Goal: Find specific page/section: Find specific page/section

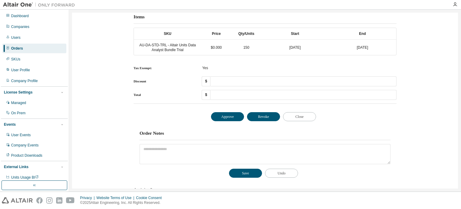
scroll to position [334, 0]
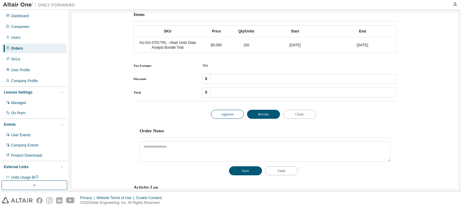
click at [227, 110] on button "Approve" at bounding box center [227, 114] width 33 height 9
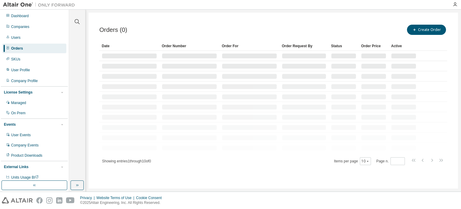
scroll to position [0, 0]
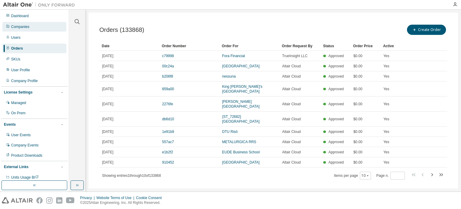
click at [17, 30] on div "Companies" at bounding box center [34, 27] width 64 height 10
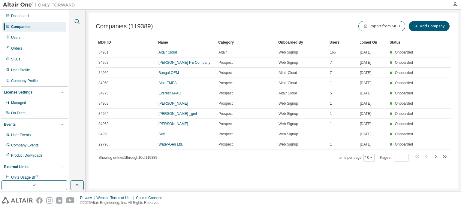
click at [74, 20] on icon "button" at bounding box center [77, 21] width 7 height 7
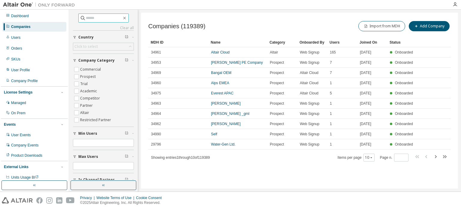
click at [115, 18] on input "text" at bounding box center [104, 18] width 36 height 6
type input "******"
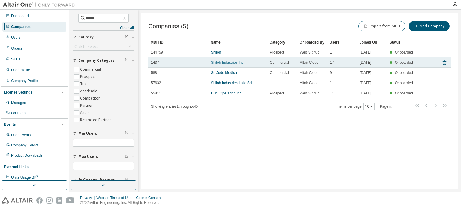
click at [229, 62] on link "Shiloh Industries Inc" at bounding box center [227, 62] width 32 height 4
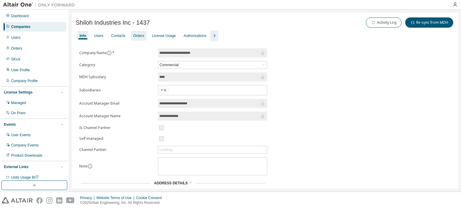
click at [131, 32] on div "Orders" at bounding box center [139, 36] width 16 height 10
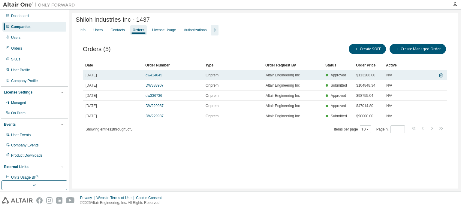
click at [159, 76] on link "dw414645" at bounding box center [154, 75] width 17 height 4
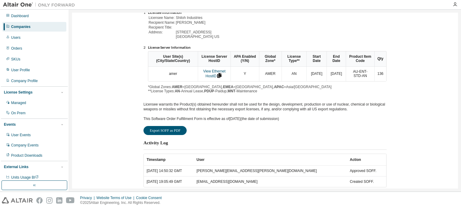
scroll to position [82, 0]
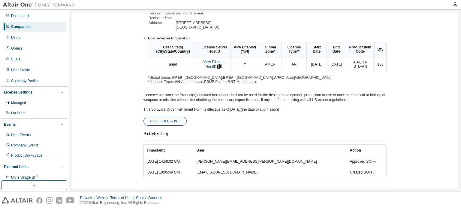
click at [176, 119] on button "Export SOFF as PDF" at bounding box center [165, 120] width 43 height 9
